Goal: Task Accomplishment & Management: Complete application form

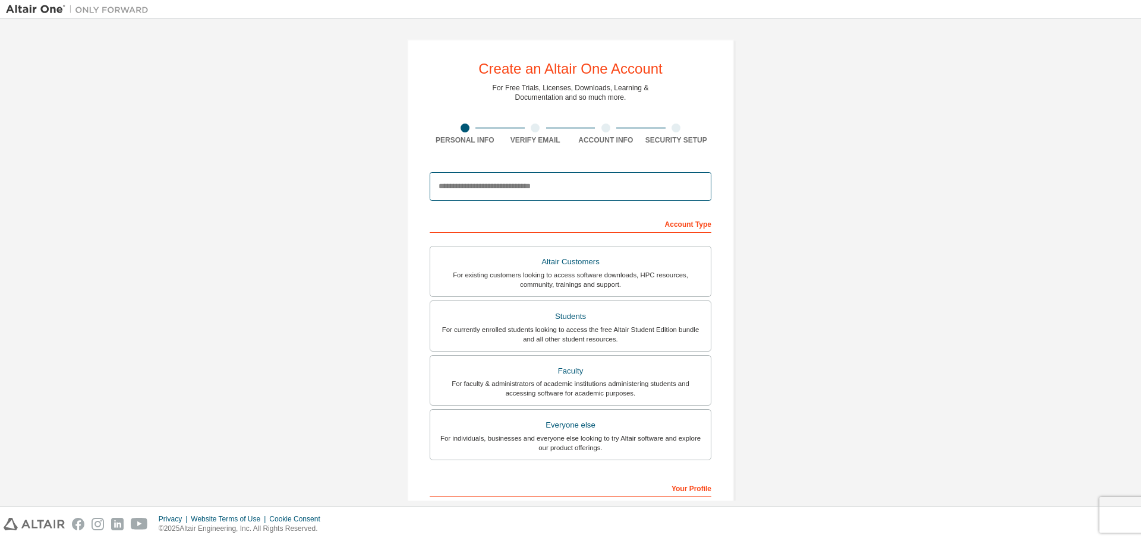
drag, startPoint x: 0, startPoint y: 0, endPoint x: 488, endPoint y: 191, distance: 524.0
click at [488, 191] on input "email" at bounding box center [571, 186] width 282 height 29
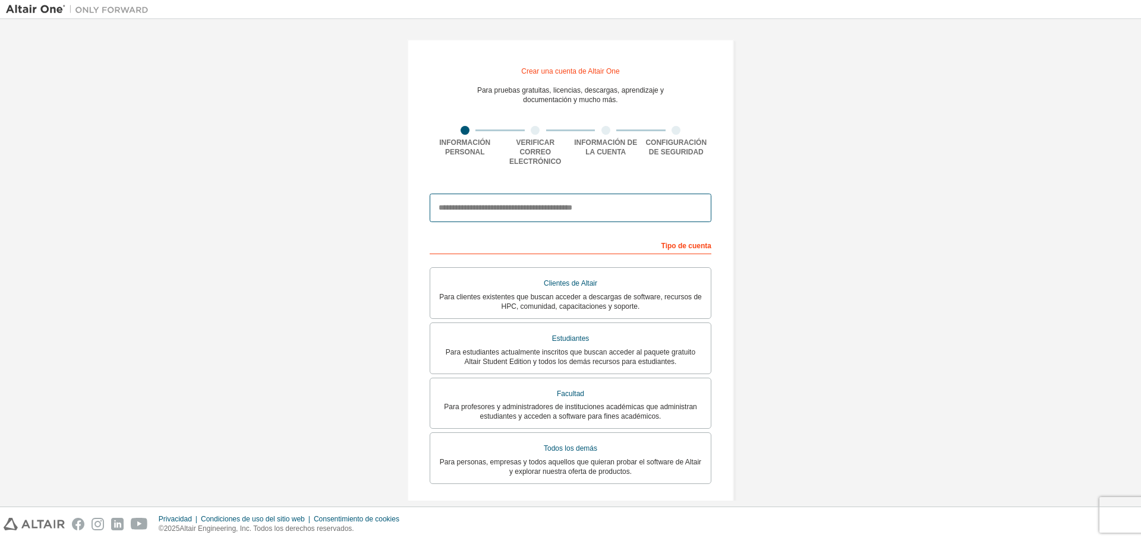
type input "**********"
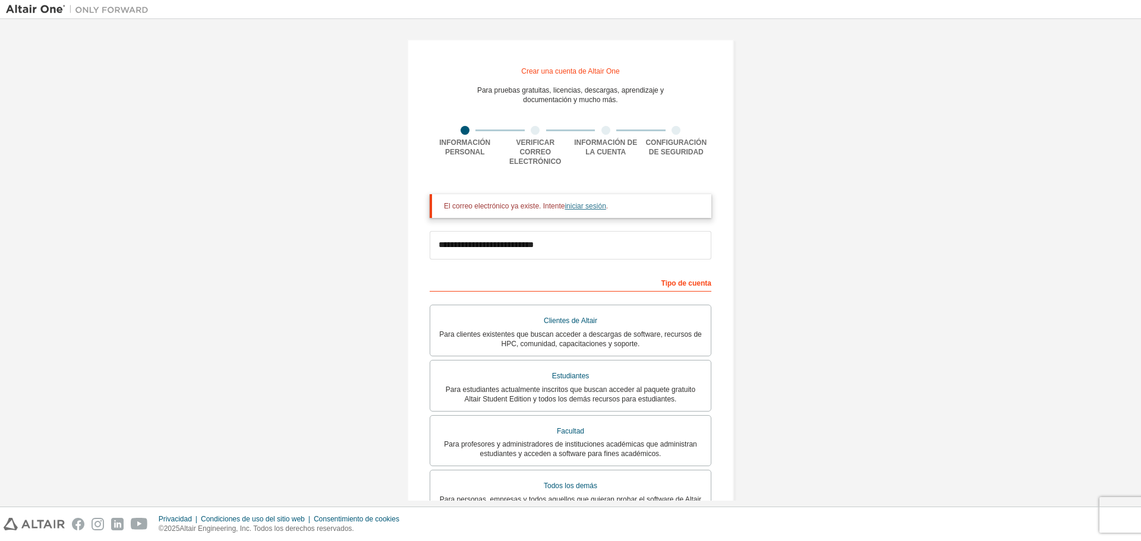
click at [575, 202] on font "iniciar sesión" at bounding box center [584, 206] width 41 height 8
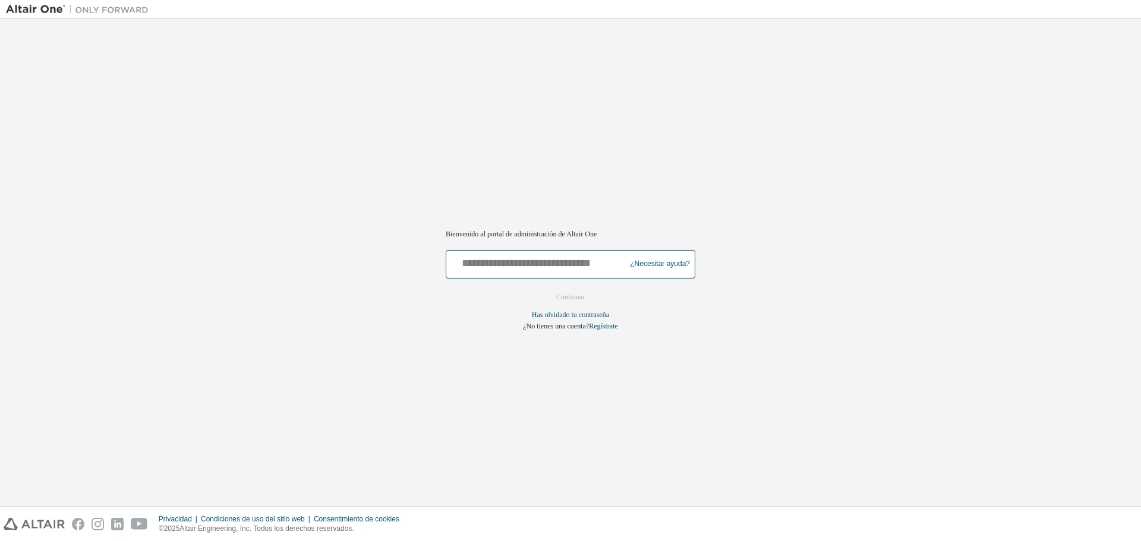
click at [515, 258] on input "text" at bounding box center [537, 261] width 173 height 17
type input "**********"
click at [559, 293] on font "Continuar" at bounding box center [570, 297] width 29 height 8
click at [566, 316] on font "Has olvidado tu contraseña" at bounding box center [570, 315] width 77 height 8
click at [662, 266] on font "¿Necesitar ayuda?" at bounding box center [660, 264] width 60 height 8
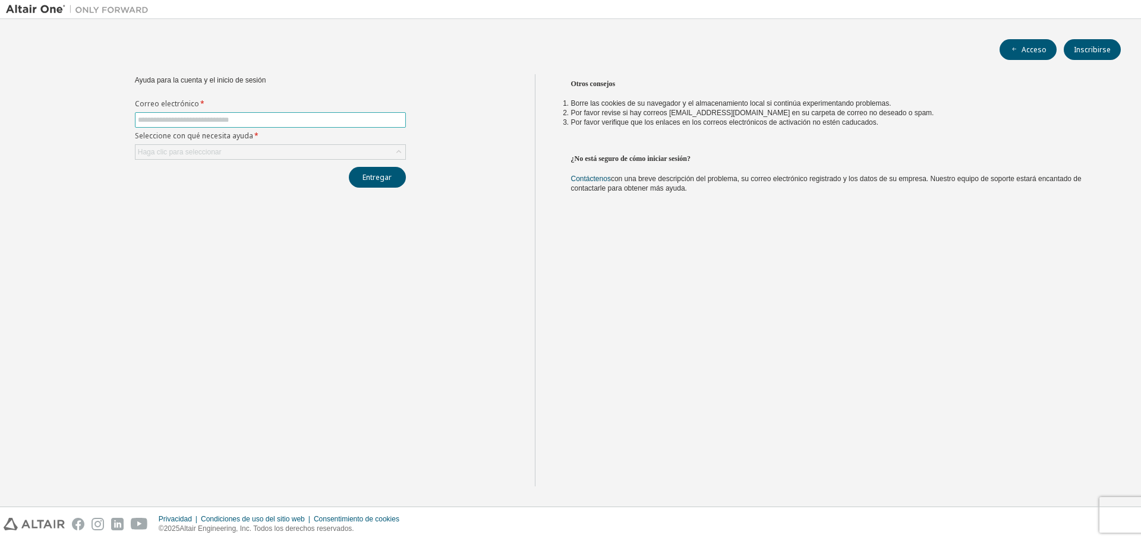
click at [211, 127] on span at bounding box center [270, 119] width 271 height 15
click at [210, 122] on input "text" at bounding box center [270, 120] width 265 height 10
type input "**********"
click at [165, 151] on font "Haga clic para seleccionar" at bounding box center [180, 152] width 84 height 8
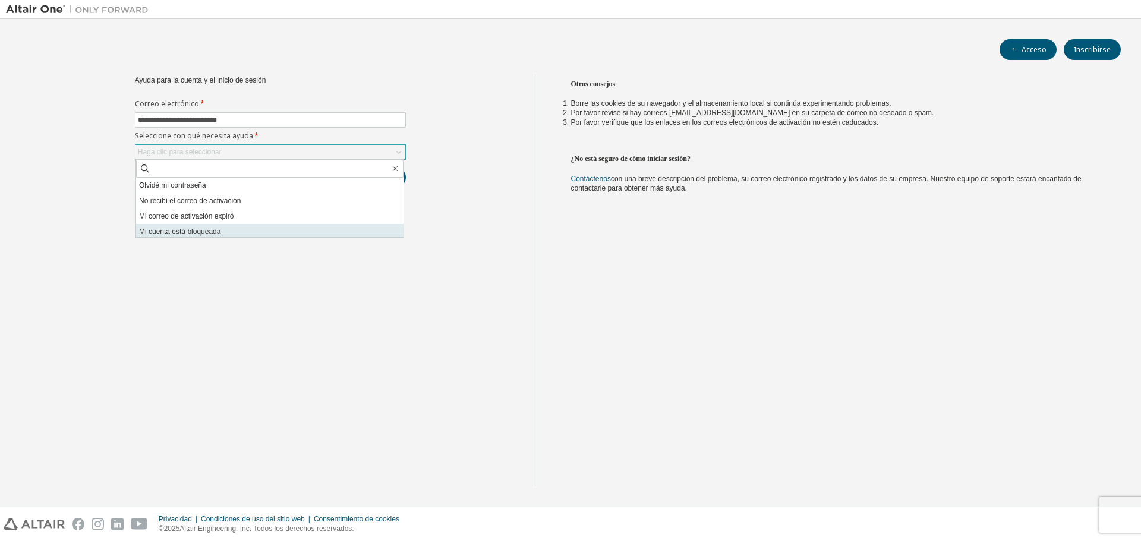
scroll to position [33, 0]
click at [207, 234] on font "No lo sé pero no puedo iniciar sesión" at bounding box center [197, 229] width 117 height 8
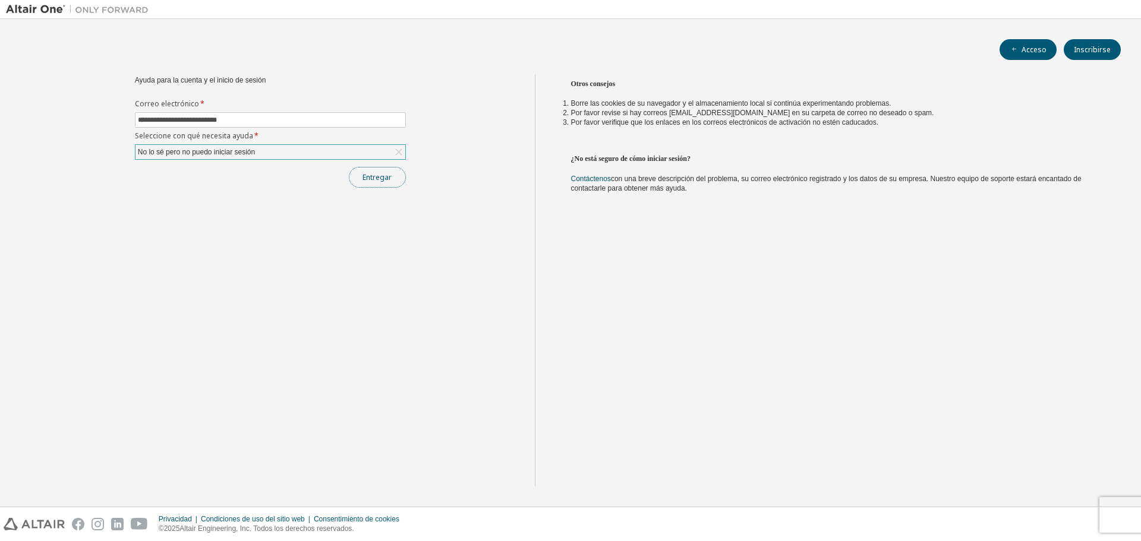
click at [365, 176] on font "Entregar" at bounding box center [376, 177] width 29 height 10
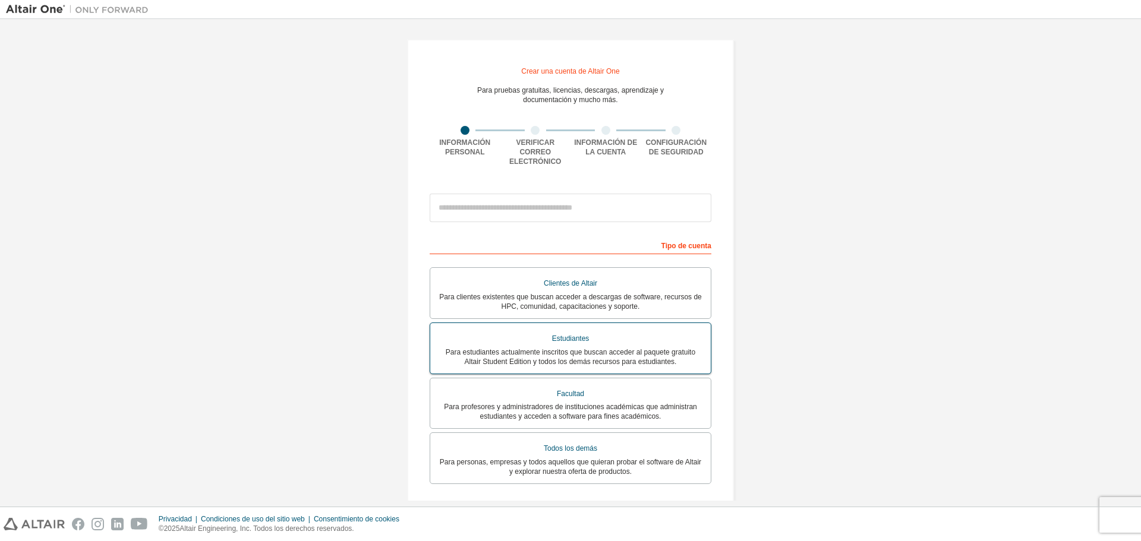
click at [550, 350] on font "Para estudiantes actualmente inscritos que buscan acceder al paquete gratuito A…" at bounding box center [571, 357] width 250 height 18
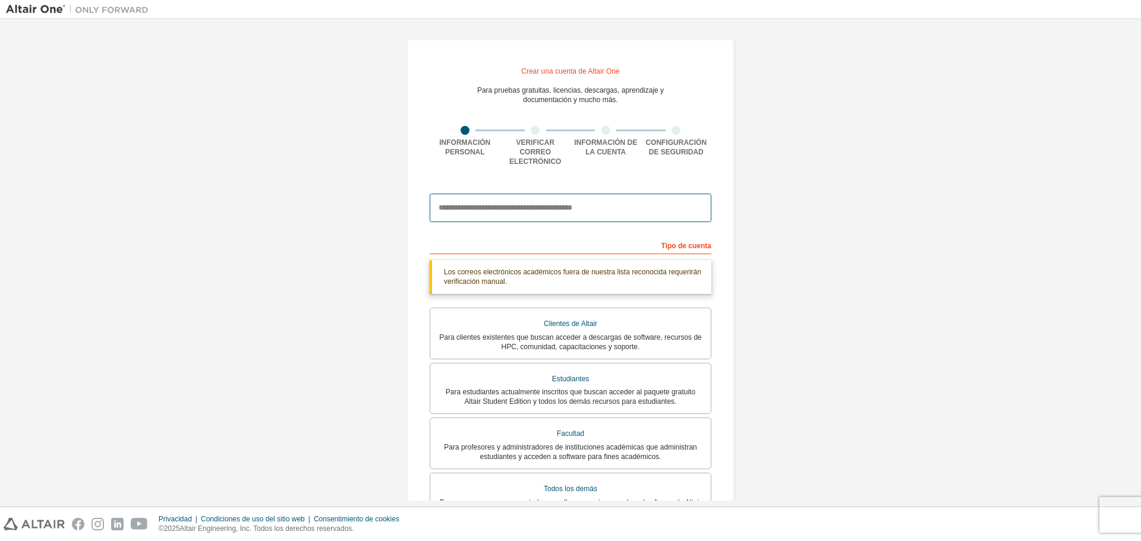
click at [462, 209] on input "email" at bounding box center [571, 208] width 282 height 29
type input "**********"
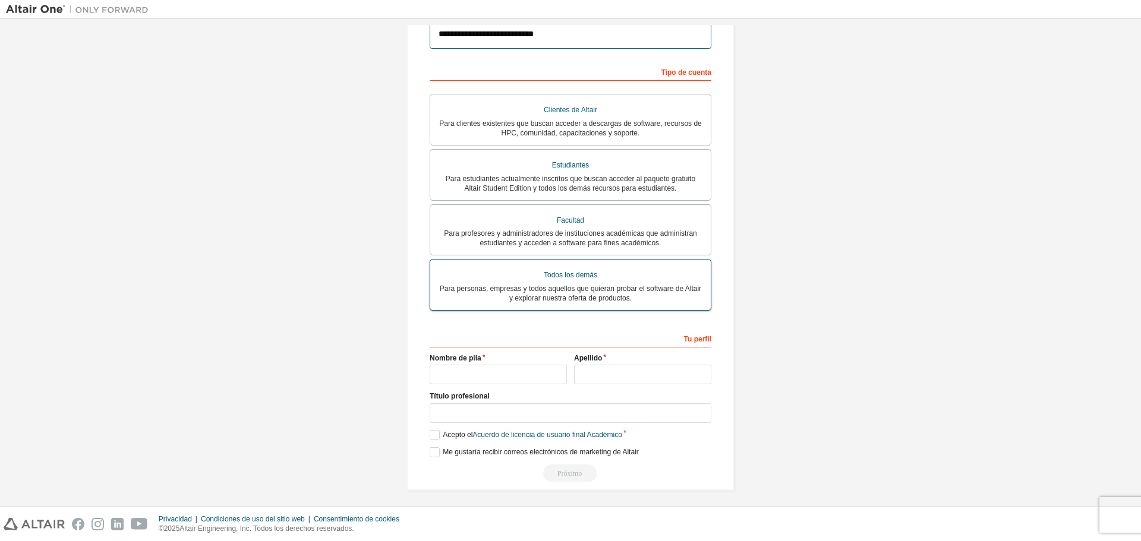
scroll to position [212, 0]
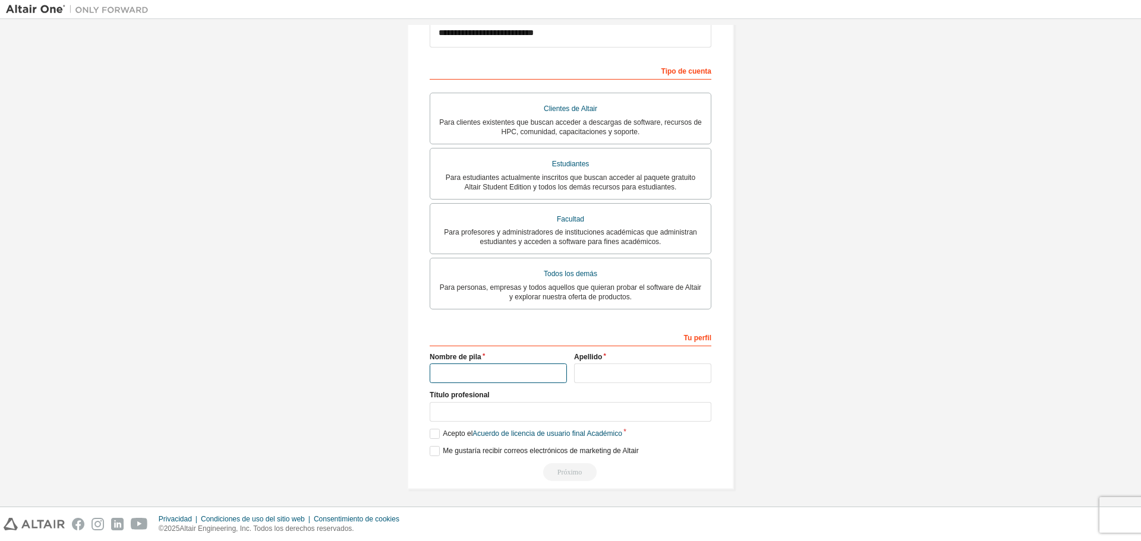
click at [482, 368] on input "text" at bounding box center [498, 374] width 137 height 20
type input "**********"
click at [593, 374] on input "text" at bounding box center [642, 374] width 137 height 20
type input "**********"
click at [433, 429] on label "Acepto el Acuerdo de licencia de usuario final Académico" at bounding box center [526, 434] width 193 height 10
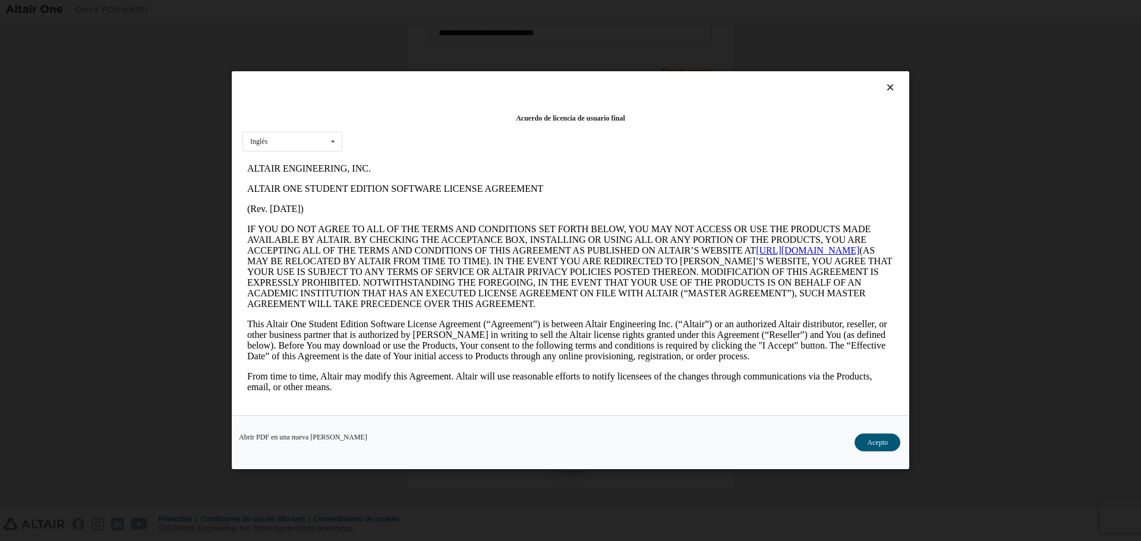
scroll to position [0, 0]
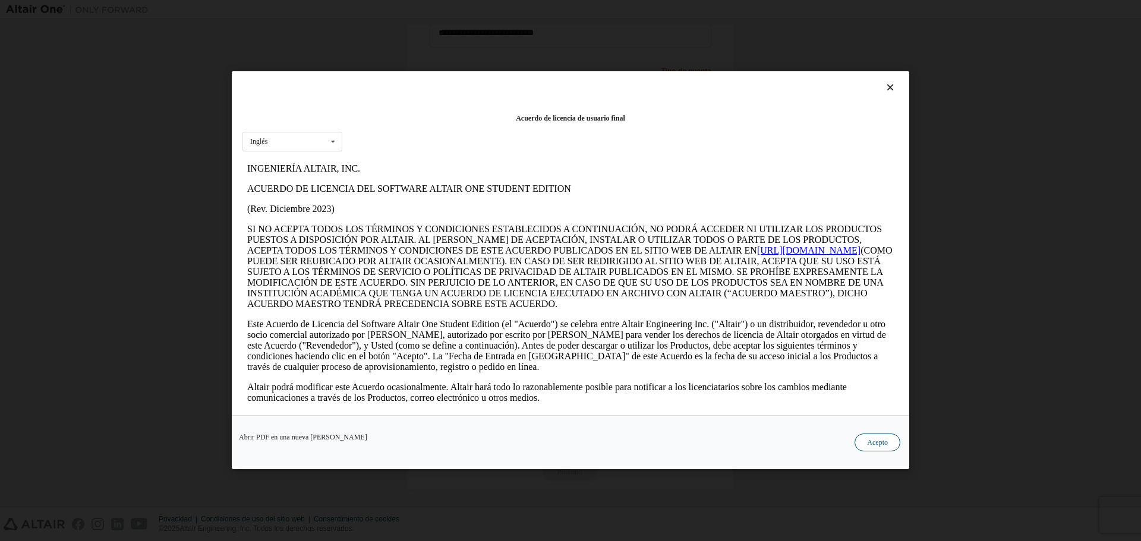
click at [876, 440] on font "Acepto" at bounding box center [877, 443] width 21 height 8
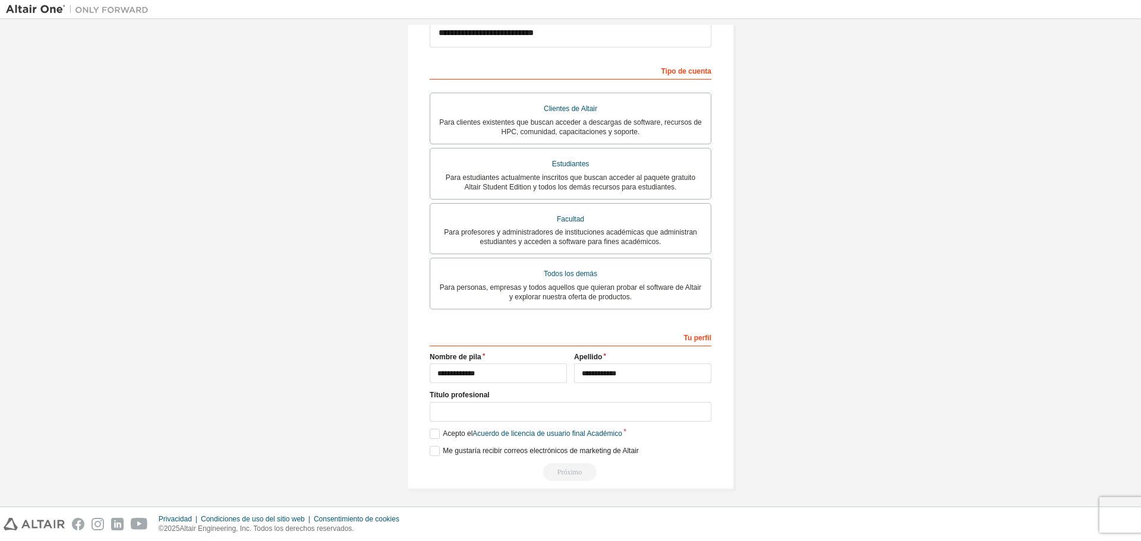
click at [556, 473] on div "Próximo" at bounding box center [571, 472] width 282 height 18
click at [567, 470] on div "Próximo" at bounding box center [571, 472] width 282 height 18
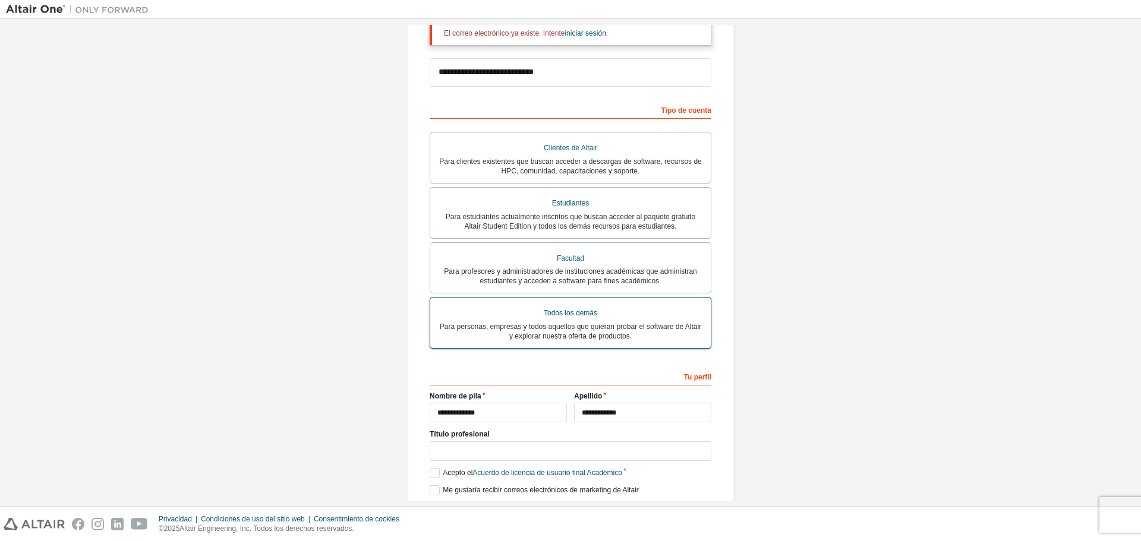
scroll to position [153, 0]
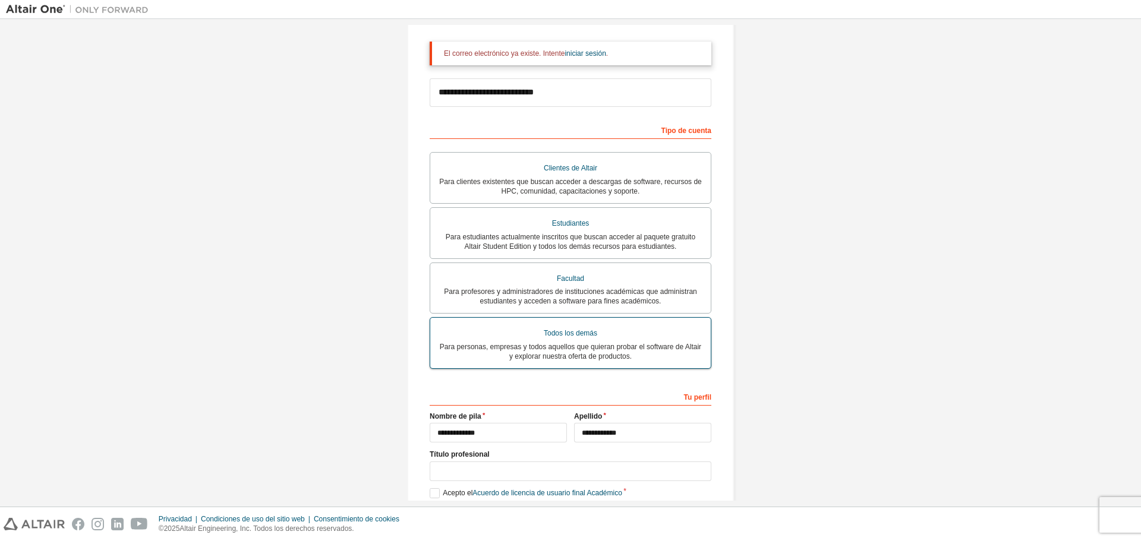
click at [540, 335] on div "Todos los demás" at bounding box center [570, 333] width 266 height 17
